Goal: Task Accomplishment & Management: Use online tool/utility

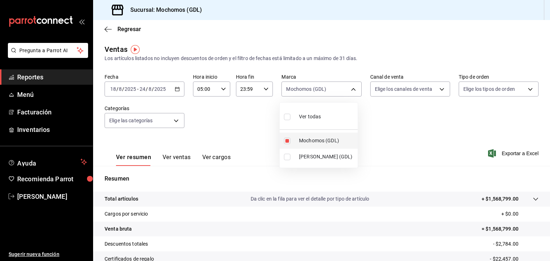
click at [321, 141] on span "Mochomos (GDL)" at bounding box center [327, 141] width 56 height 8
checkbox input "false"
click at [301, 158] on span "[PERSON_NAME] (GDL)" at bounding box center [327, 157] width 56 height 8
type input "9cac9703-0c5a-4d8b-addd-5b6b571d65b9"
checkbox input "true"
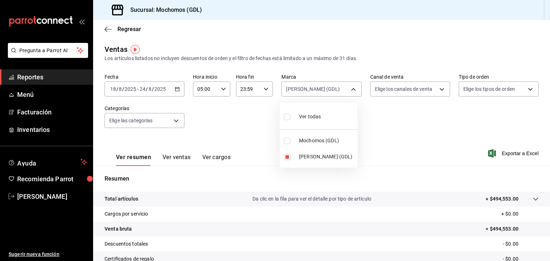
click at [497, 147] on div at bounding box center [275, 130] width 550 height 261
click at [512, 157] on span "Exportar a Excel" at bounding box center [514, 153] width 49 height 9
